Goal: Navigation & Orientation: Understand site structure

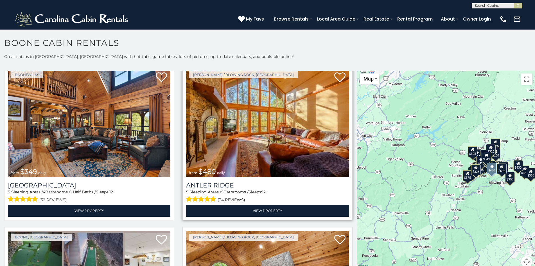
scroll to position [26, 0]
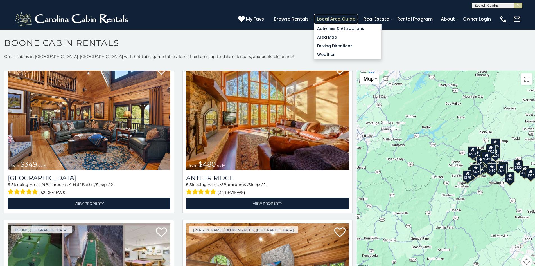
click at [327, 17] on link "Local Area Guide" at bounding box center [336, 19] width 44 height 10
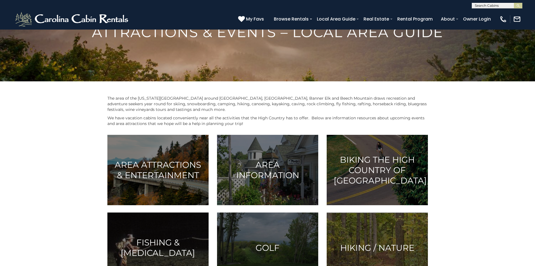
scroll to position [51, 0]
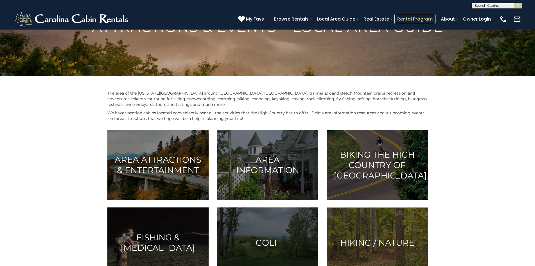
click at [400, 15] on link "Rental Program" at bounding box center [415, 19] width 41 height 10
